Goal: Download file/media

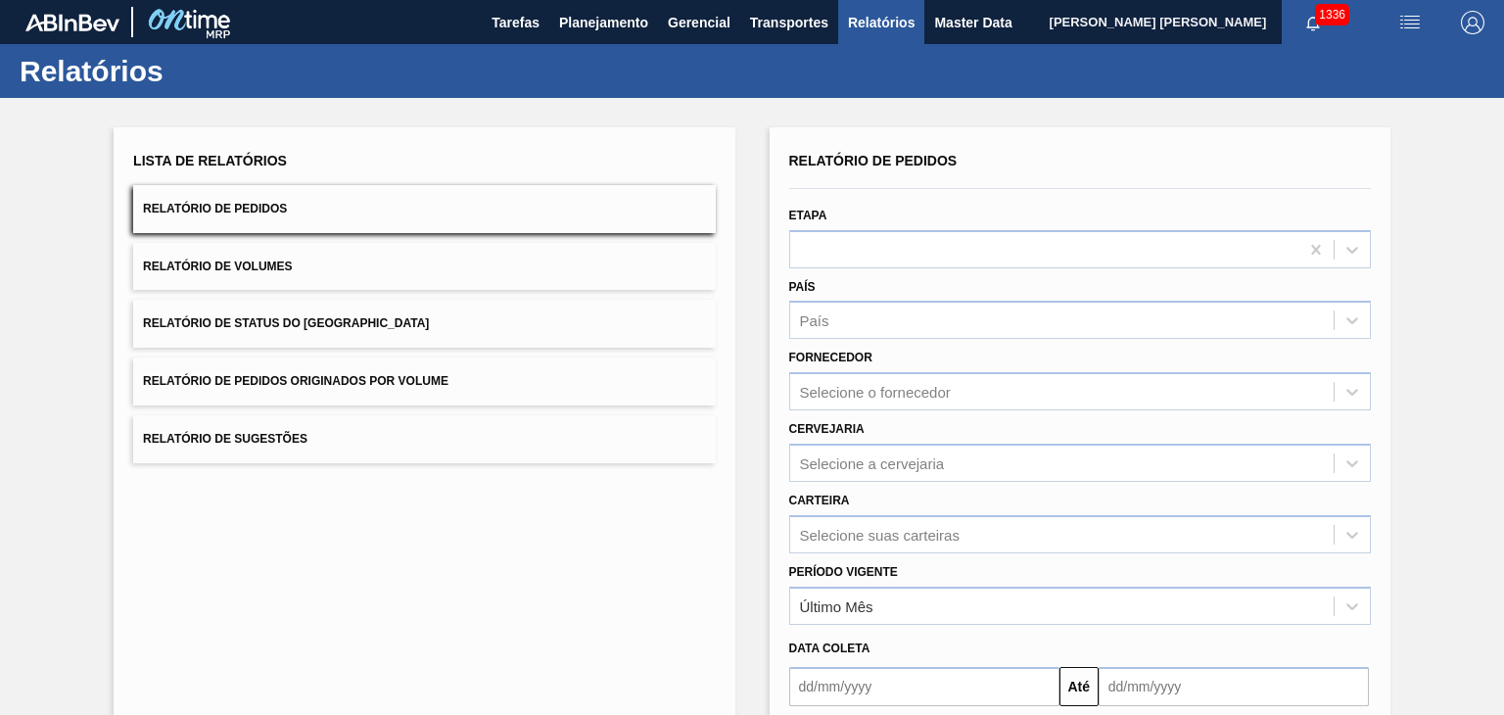
click at [233, 208] on span "Relatório de Pedidos" at bounding box center [215, 209] width 144 height 14
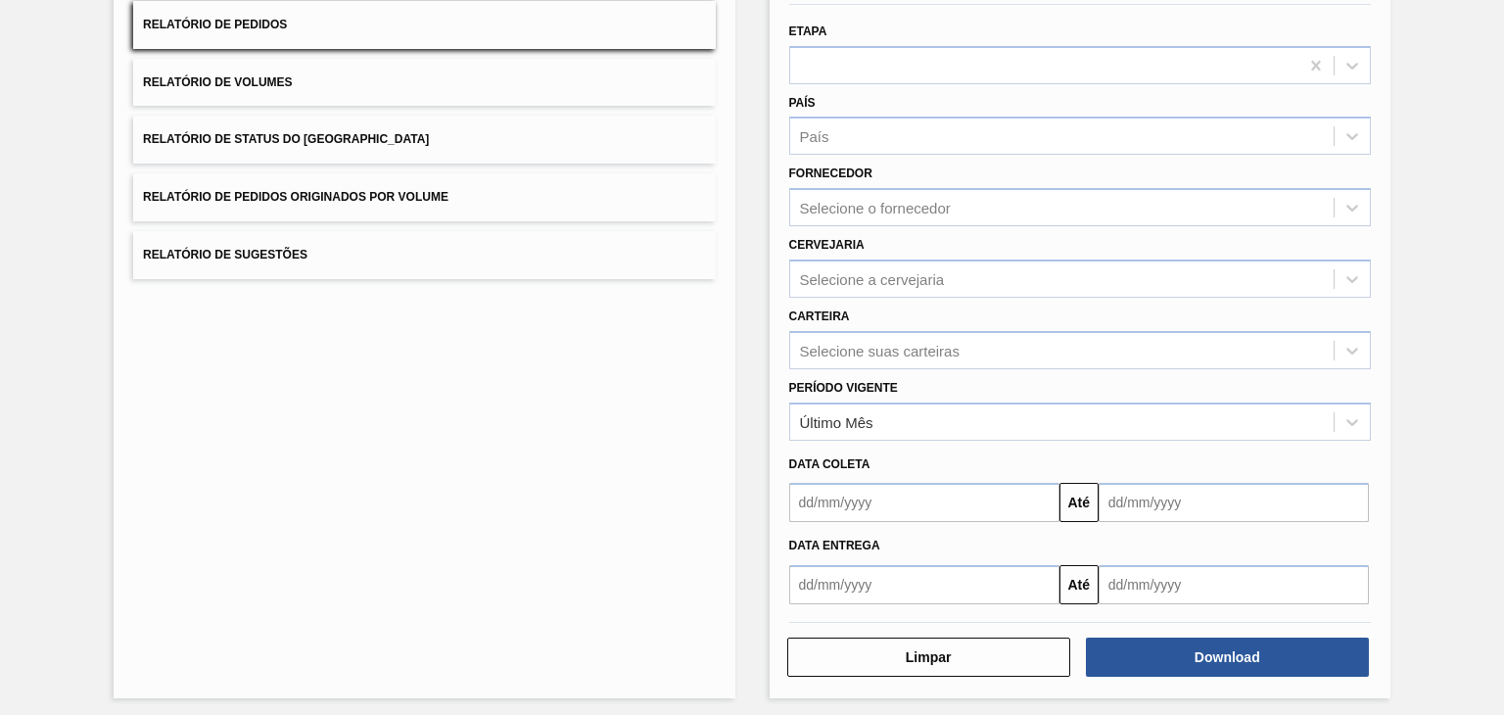
scroll to position [188, 0]
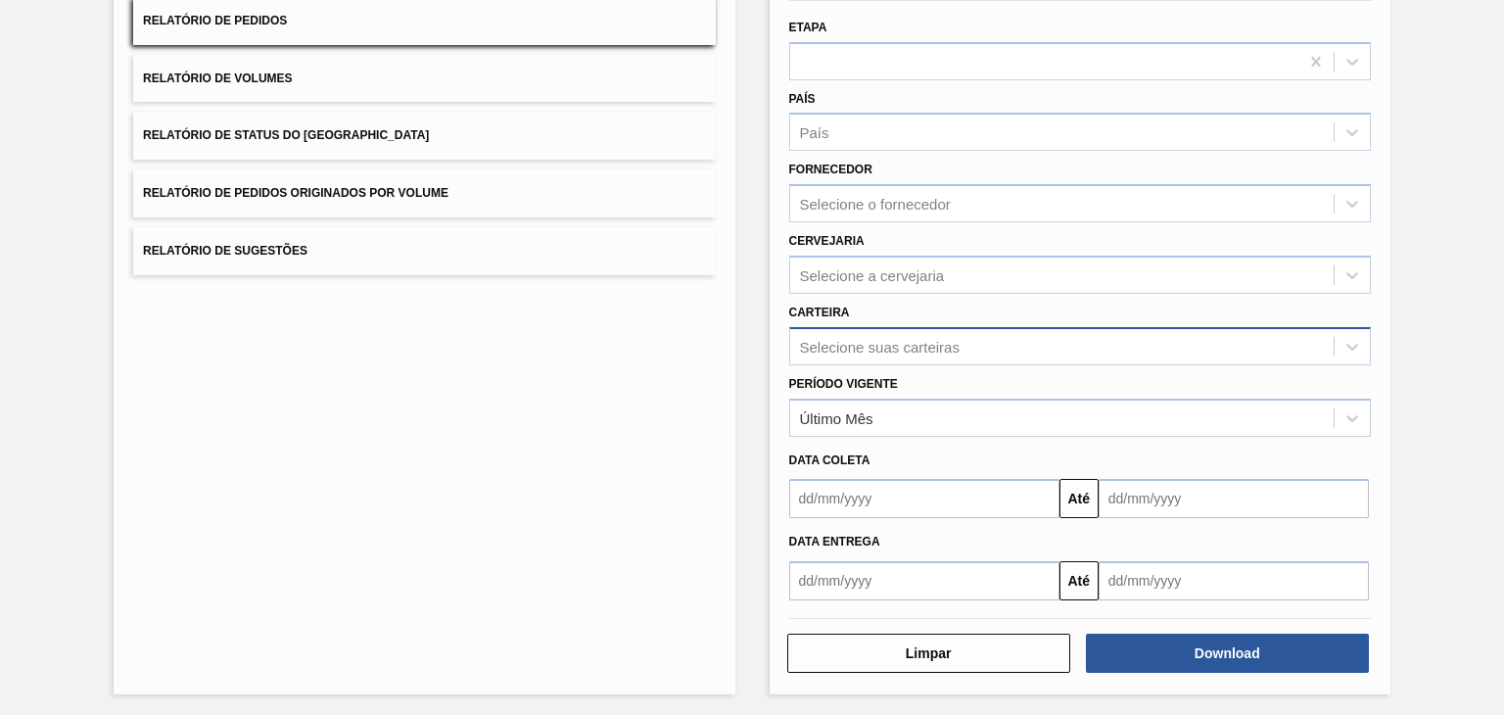
click at [897, 345] on div "Selecione suas carteiras" at bounding box center [880, 346] width 160 height 17
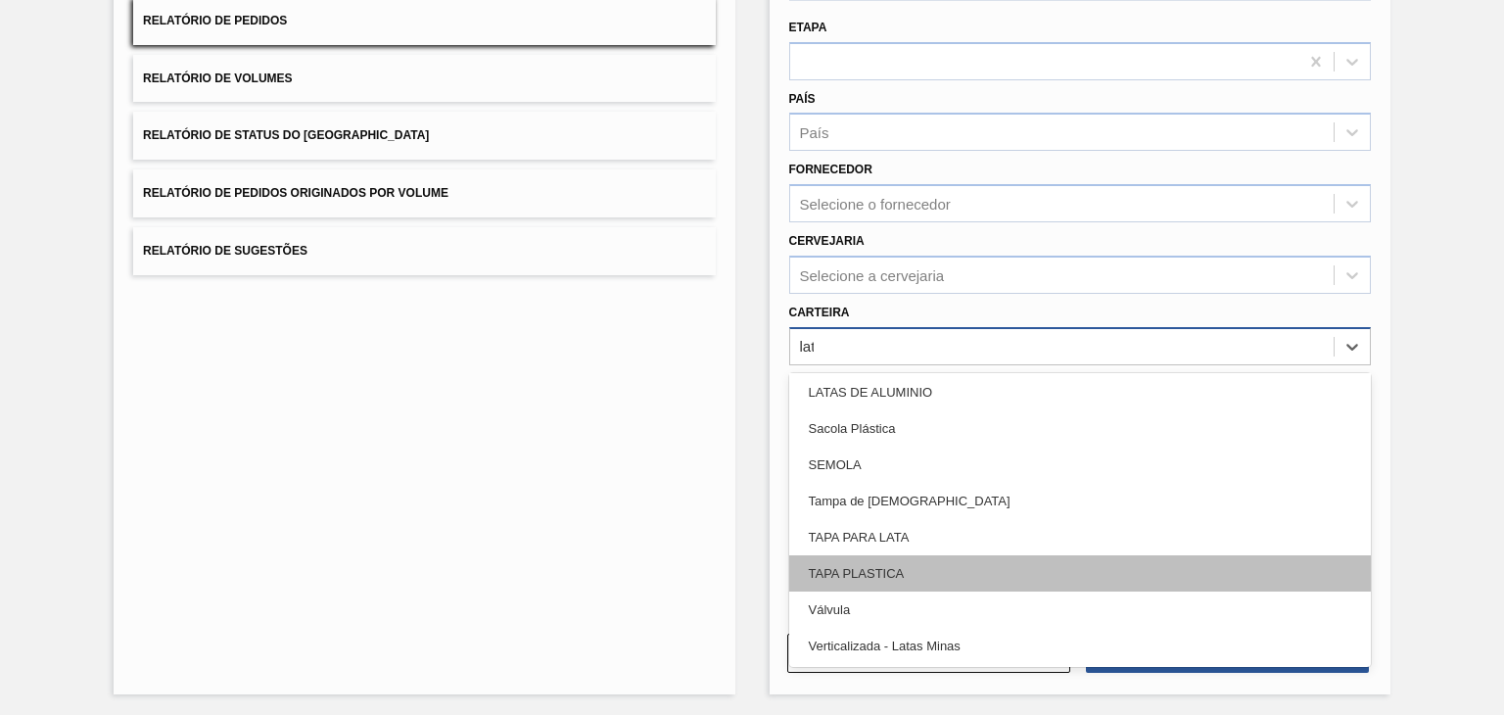
scroll to position [0, 0]
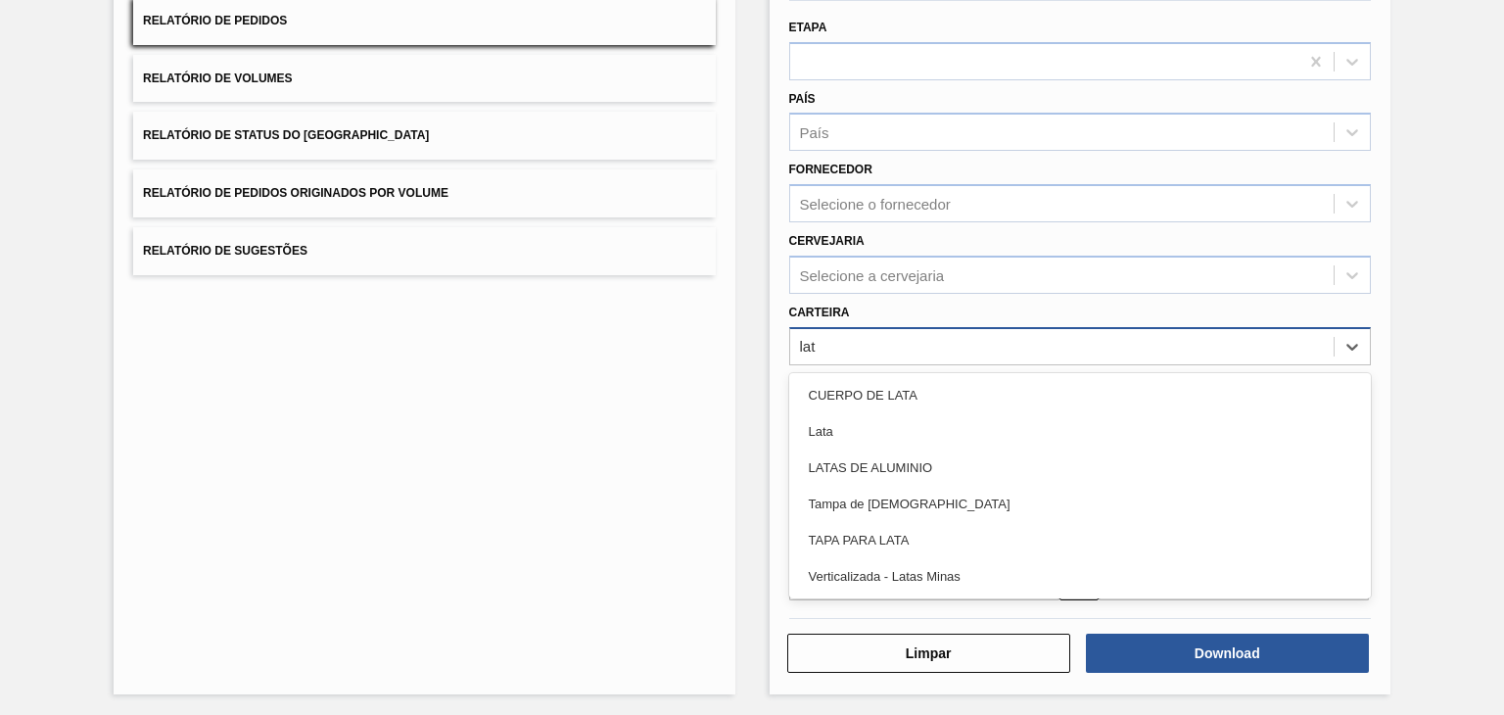
type input "lata"
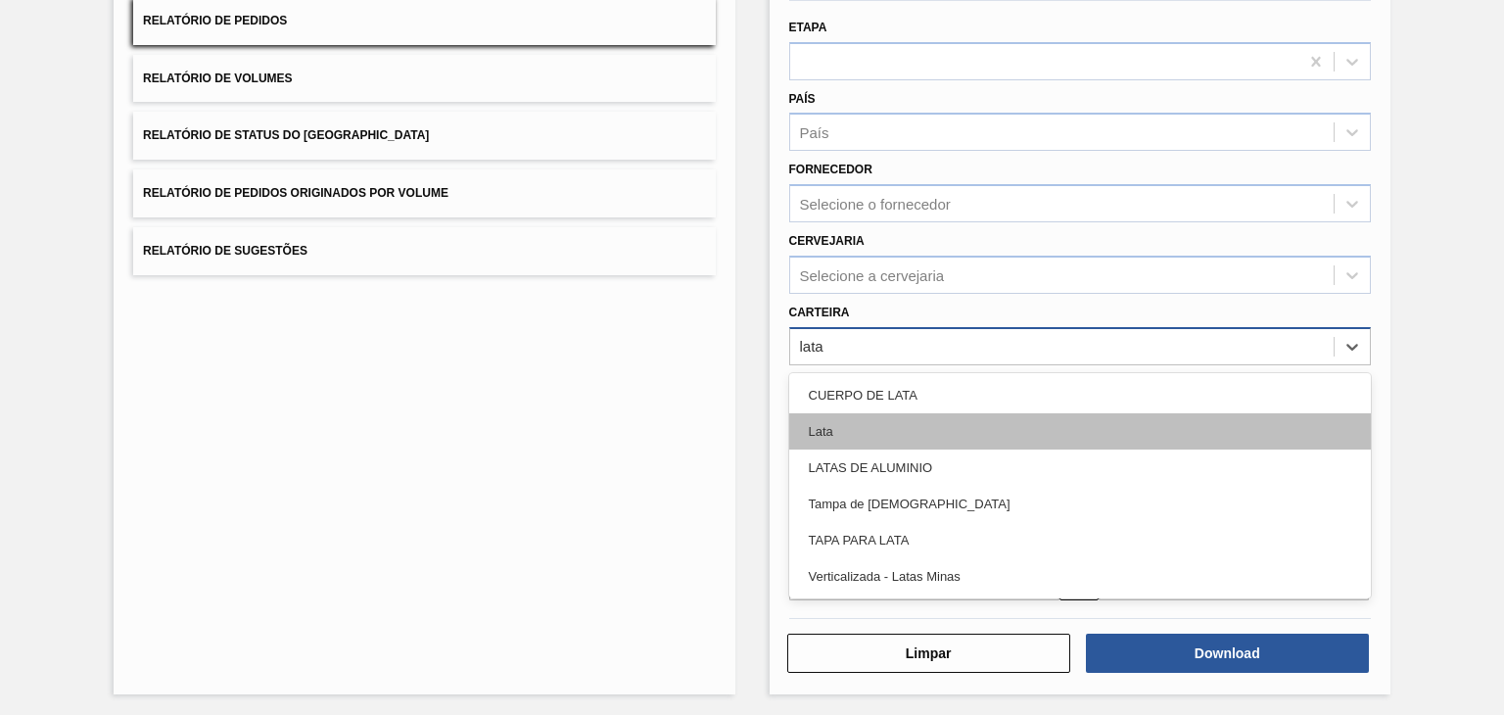
click at [850, 424] on div "Lata" at bounding box center [1079, 431] width 581 height 36
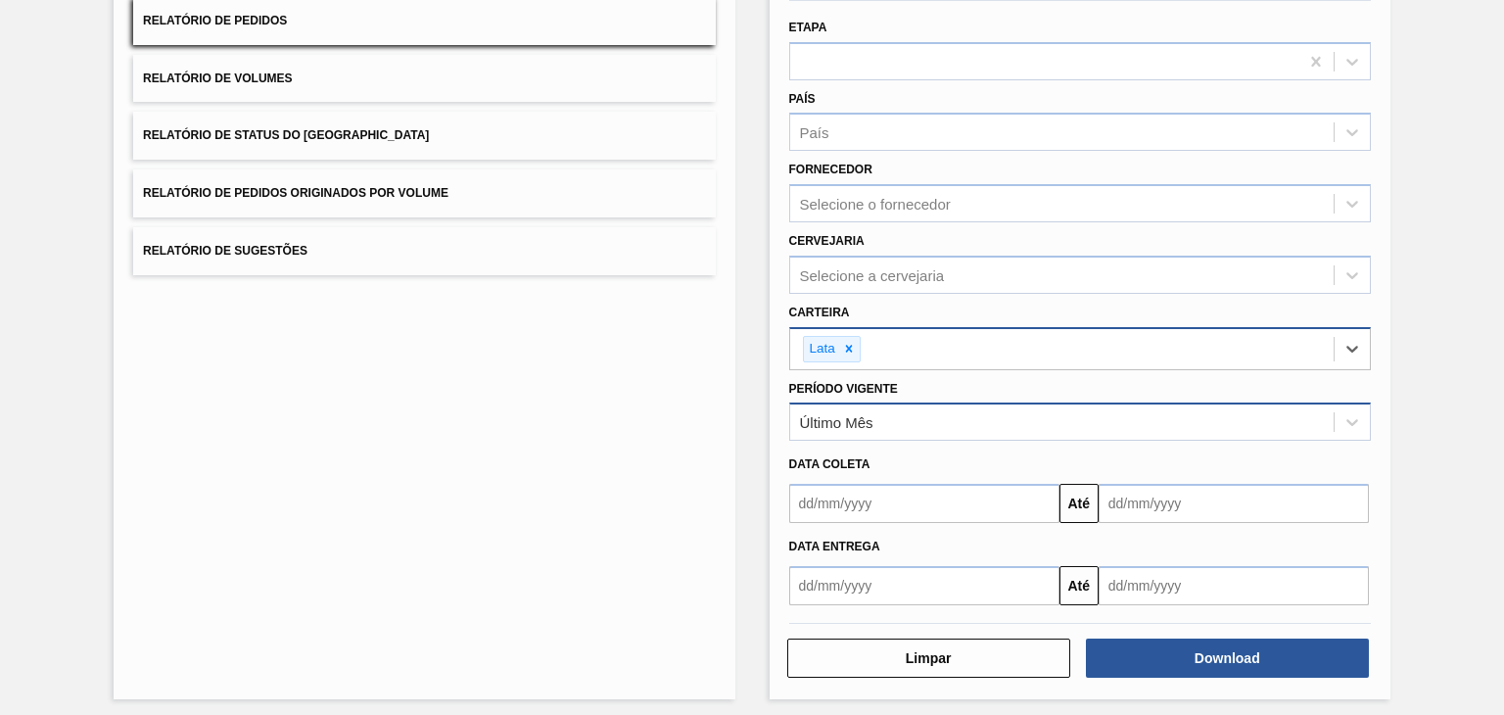
click at [903, 412] on div "Último Mês" at bounding box center [1061, 422] width 543 height 28
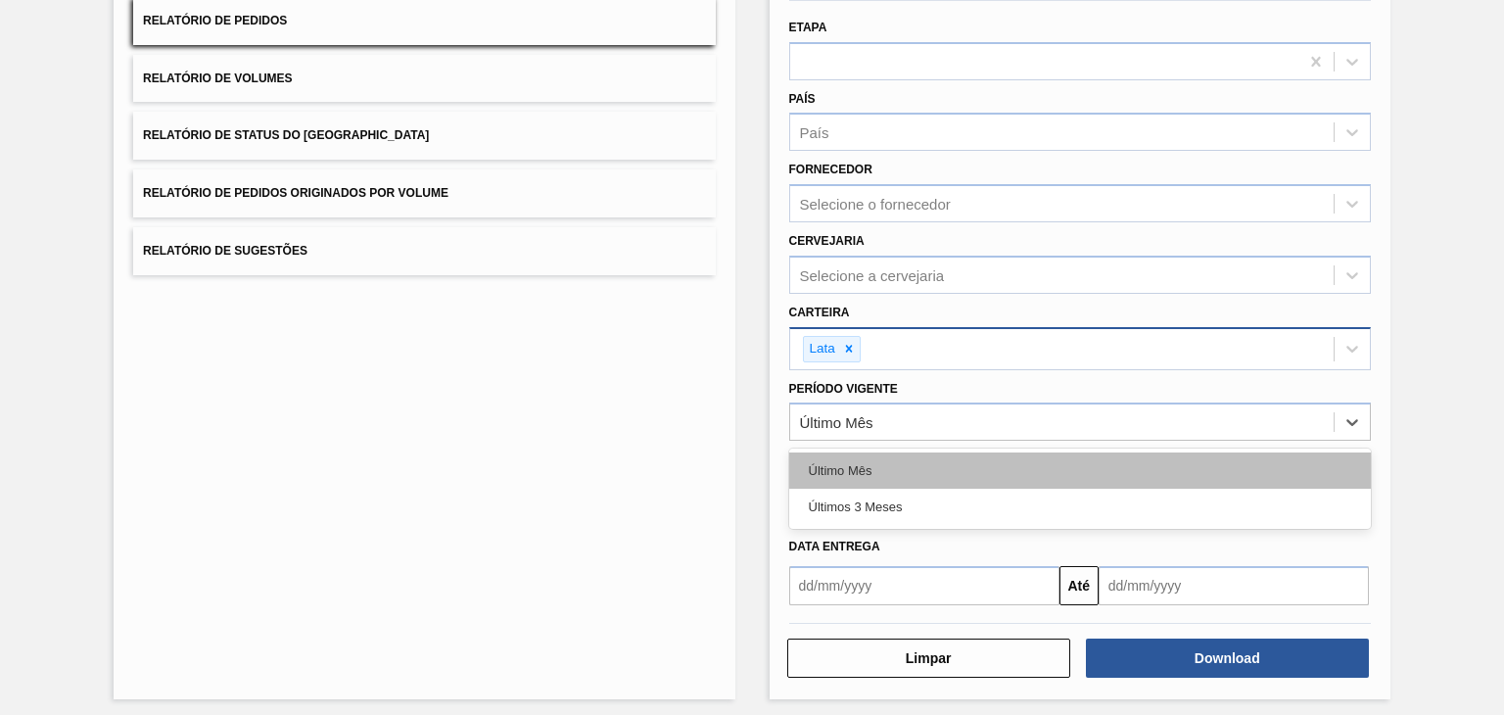
click at [890, 466] on div "Último Mês" at bounding box center [1079, 470] width 581 height 36
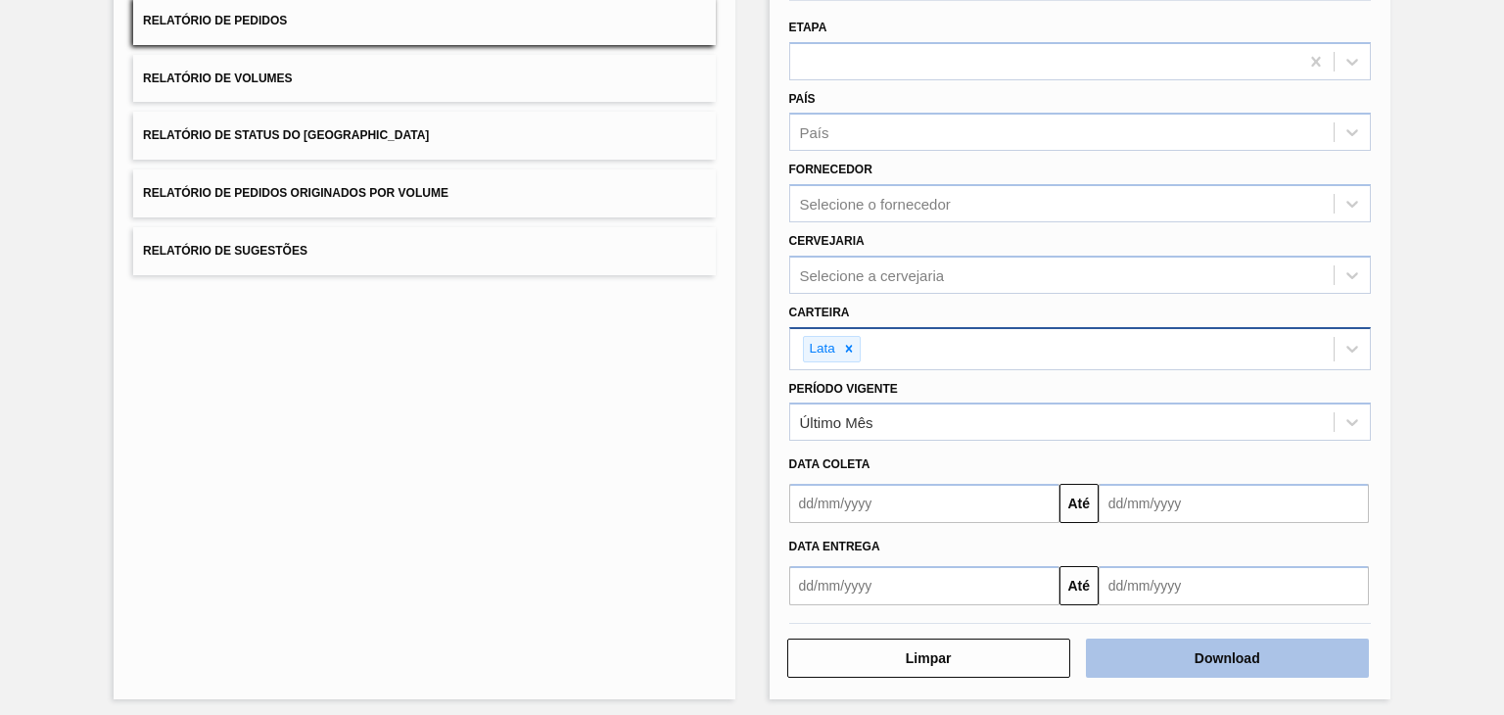
click at [1194, 656] on button "Download" at bounding box center [1227, 657] width 283 height 39
